Goal: Information Seeking & Learning: Learn about a topic

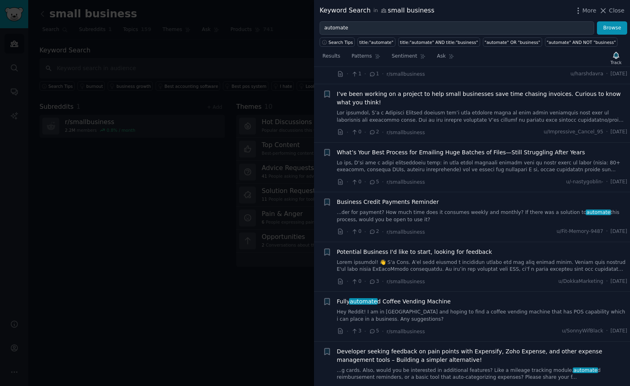
scroll to position [1515, 0]
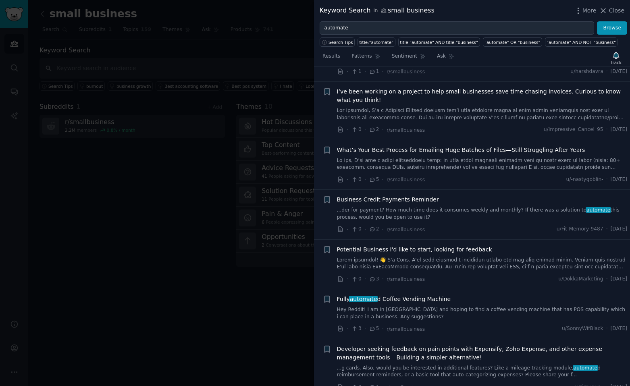
click at [392, 146] on span "What’s Your Best Process for Emailing Huge Batches of Files—Still Struggling Af…" at bounding box center [461, 150] width 248 height 8
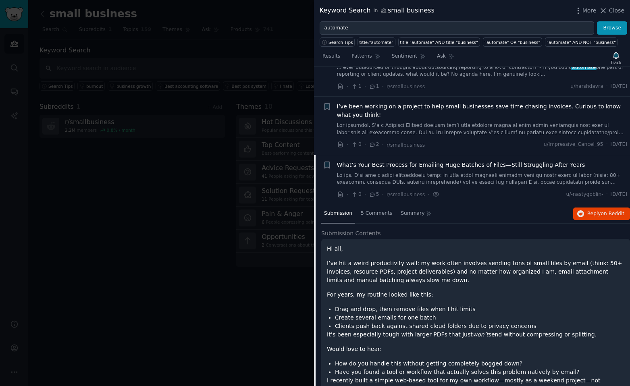
scroll to position [1344, 0]
click at [361, 162] on span "What’s Your Best Process for Emailing Huge Batches of Files—Still Struggling Af…" at bounding box center [461, 166] width 248 height 8
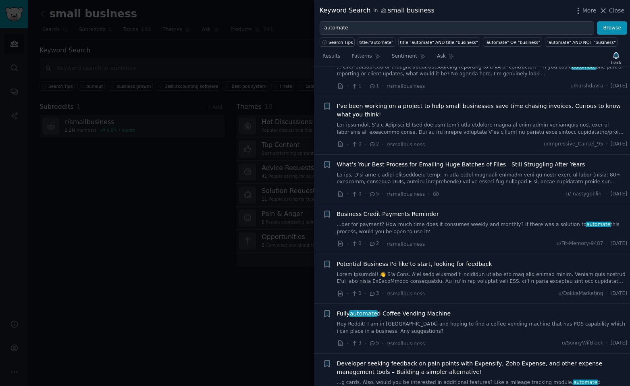
scroll to position [1344, 0]
click at [373, 162] on span "What’s Your Best Process for Emailing Huge Batches of Files—Still Struggling Af…" at bounding box center [461, 166] width 248 height 8
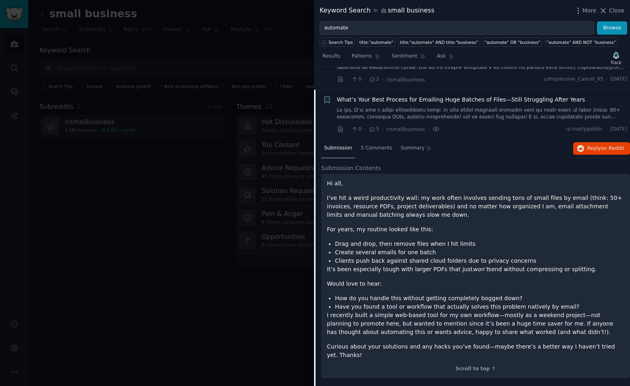
scroll to position [1425, 0]
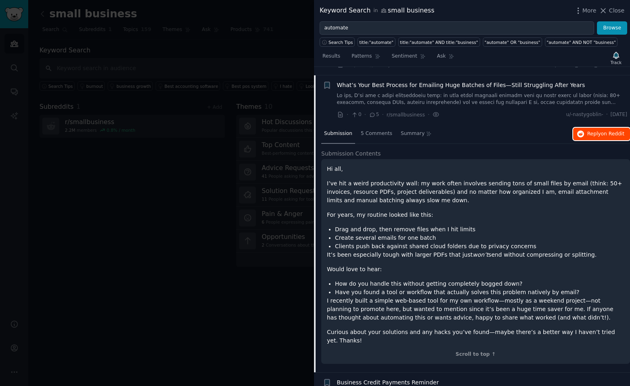
click at [601, 131] on span "on Reddit" at bounding box center [612, 134] width 23 height 6
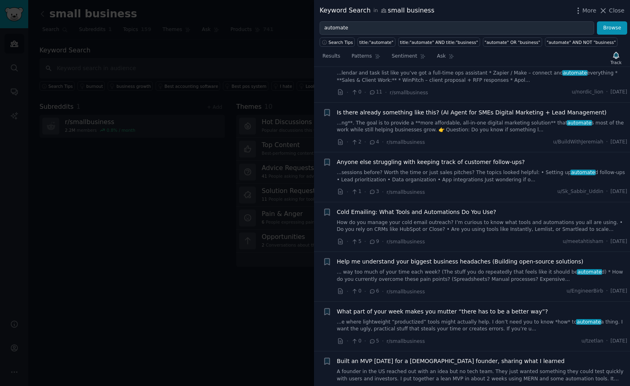
scroll to position [2312, 0]
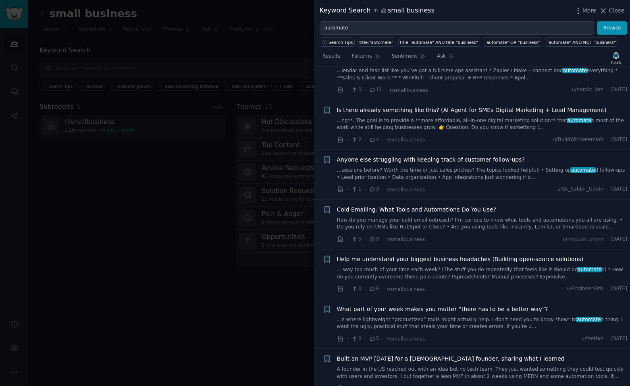
click at [440, 206] on span "Cold Emailing: What Tools and Automations Do You Use?" at bounding box center [416, 210] width 159 height 8
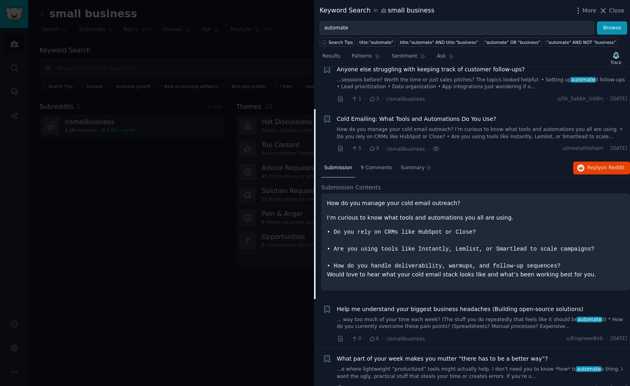
scroll to position [2180, 0]
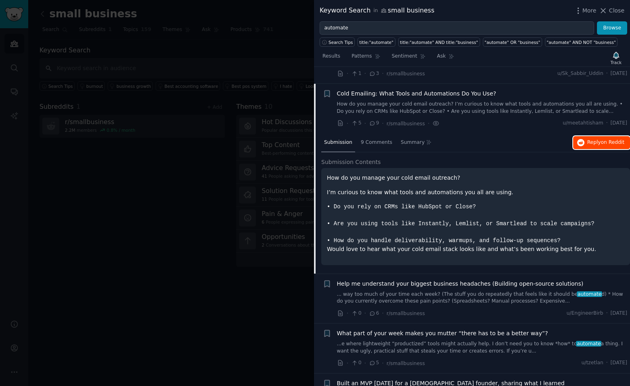
click at [574, 136] on button "Reply on Reddit" at bounding box center [602, 142] width 57 height 13
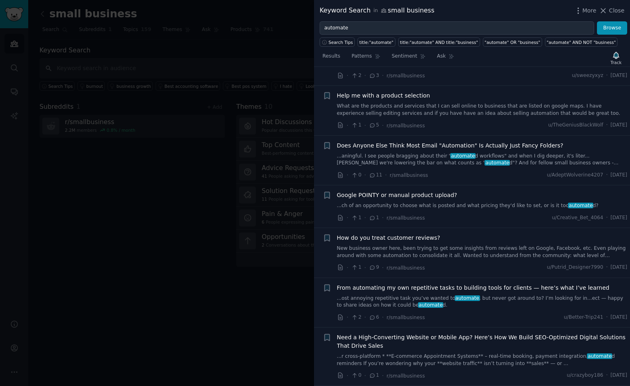
scroll to position [3874, 0]
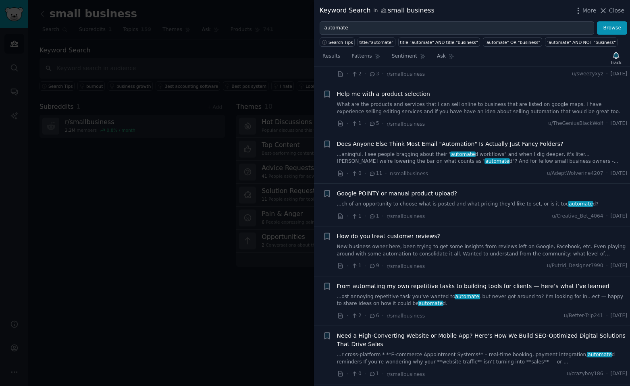
click at [397, 232] on span "How do you treat customer reviews?" at bounding box center [389, 236] width 104 height 8
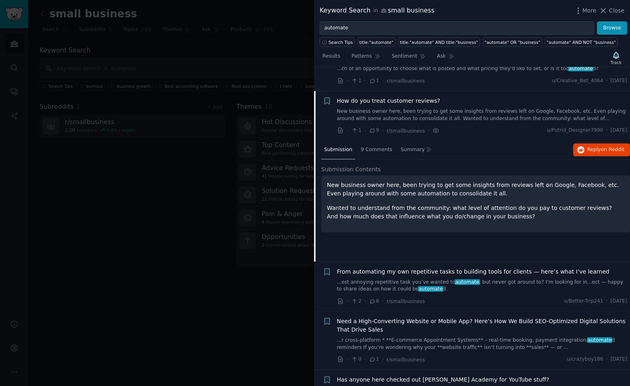
scroll to position [3870, 0]
click at [588, 146] on span "Reply on Reddit" at bounding box center [606, 149] width 37 height 7
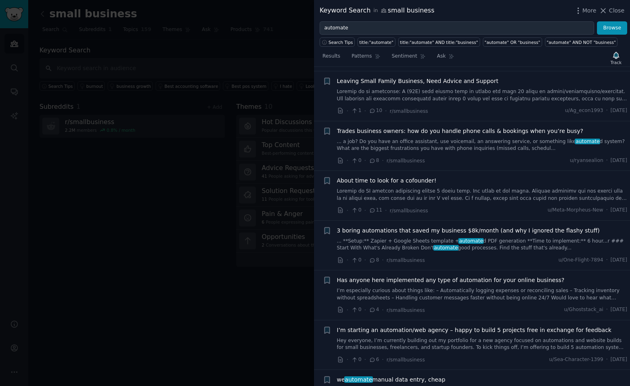
scroll to position [4825, 0]
click at [611, 10] on span "Close" at bounding box center [616, 10] width 15 height 8
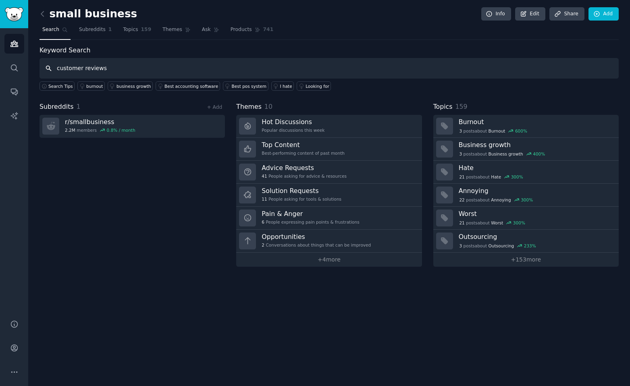
type input "customer reviews"
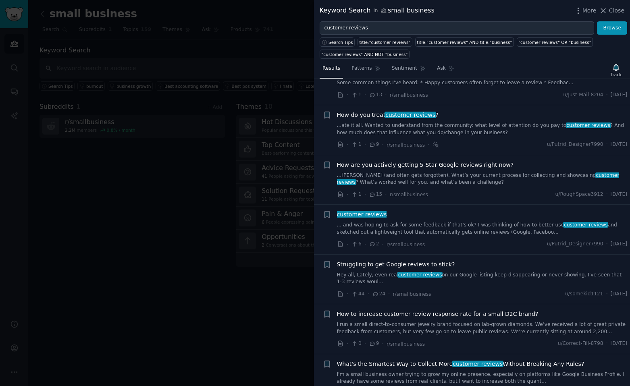
scroll to position [242, 0]
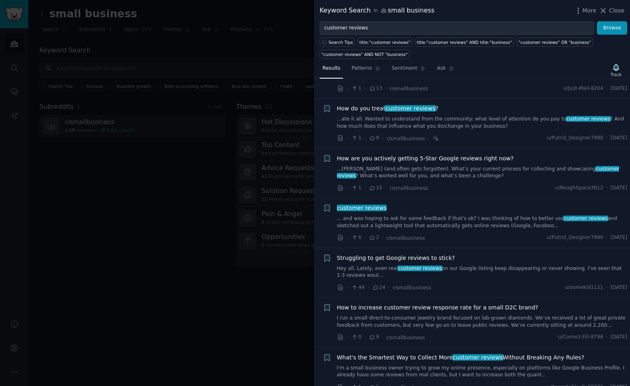
drag, startPoint x: 395, startPoint y: 183, endPoint x: 135, endPoint y: 190, distance: 260.7
click at [135, 190] on div at bounding box center [315, 193] width 630 height 386
